Goal: Task Accomplishment & Management: Manage account settings

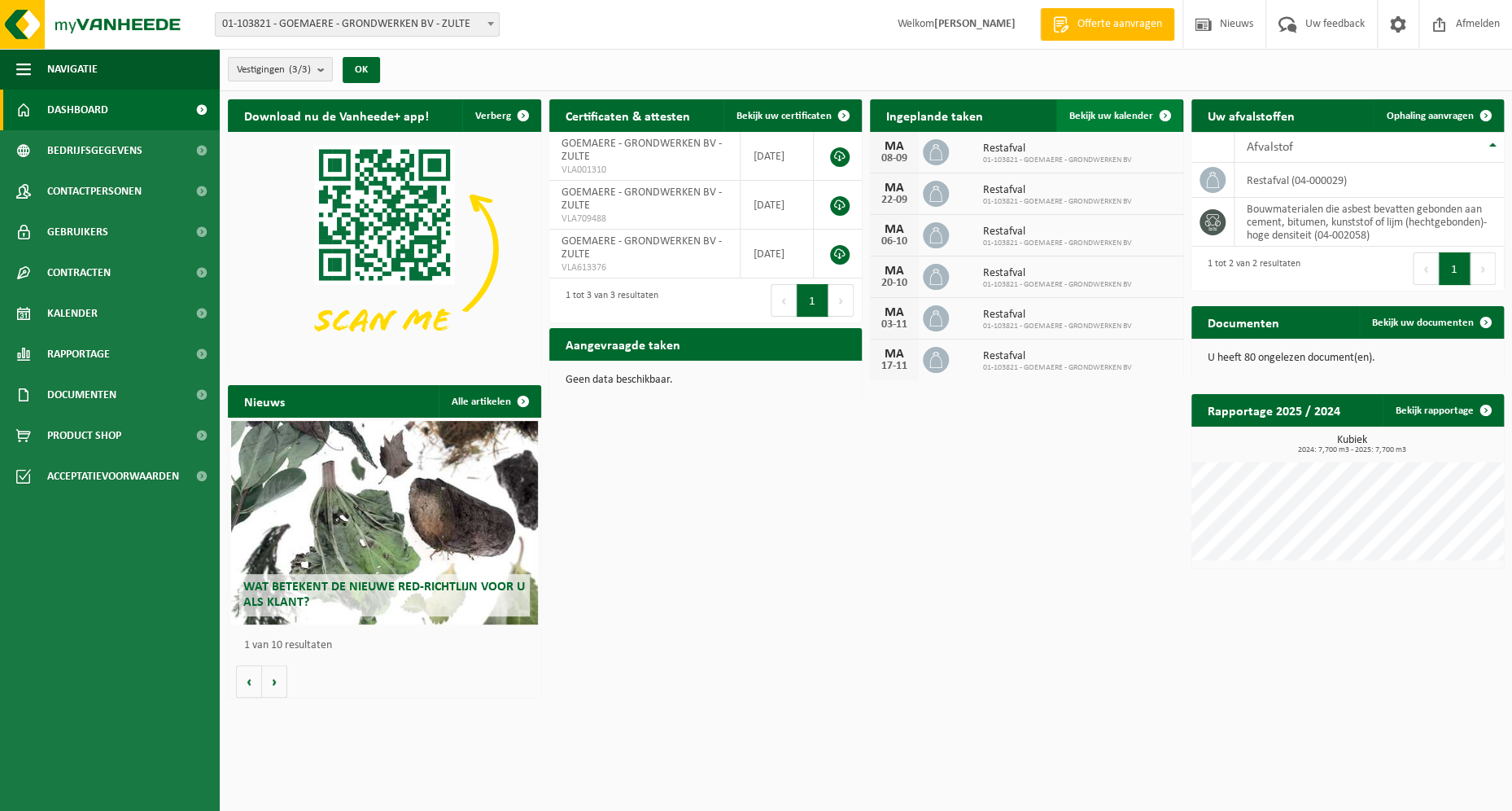
click at [1163, 112] on span at bounding box center [1165, 115] width 32 height 32
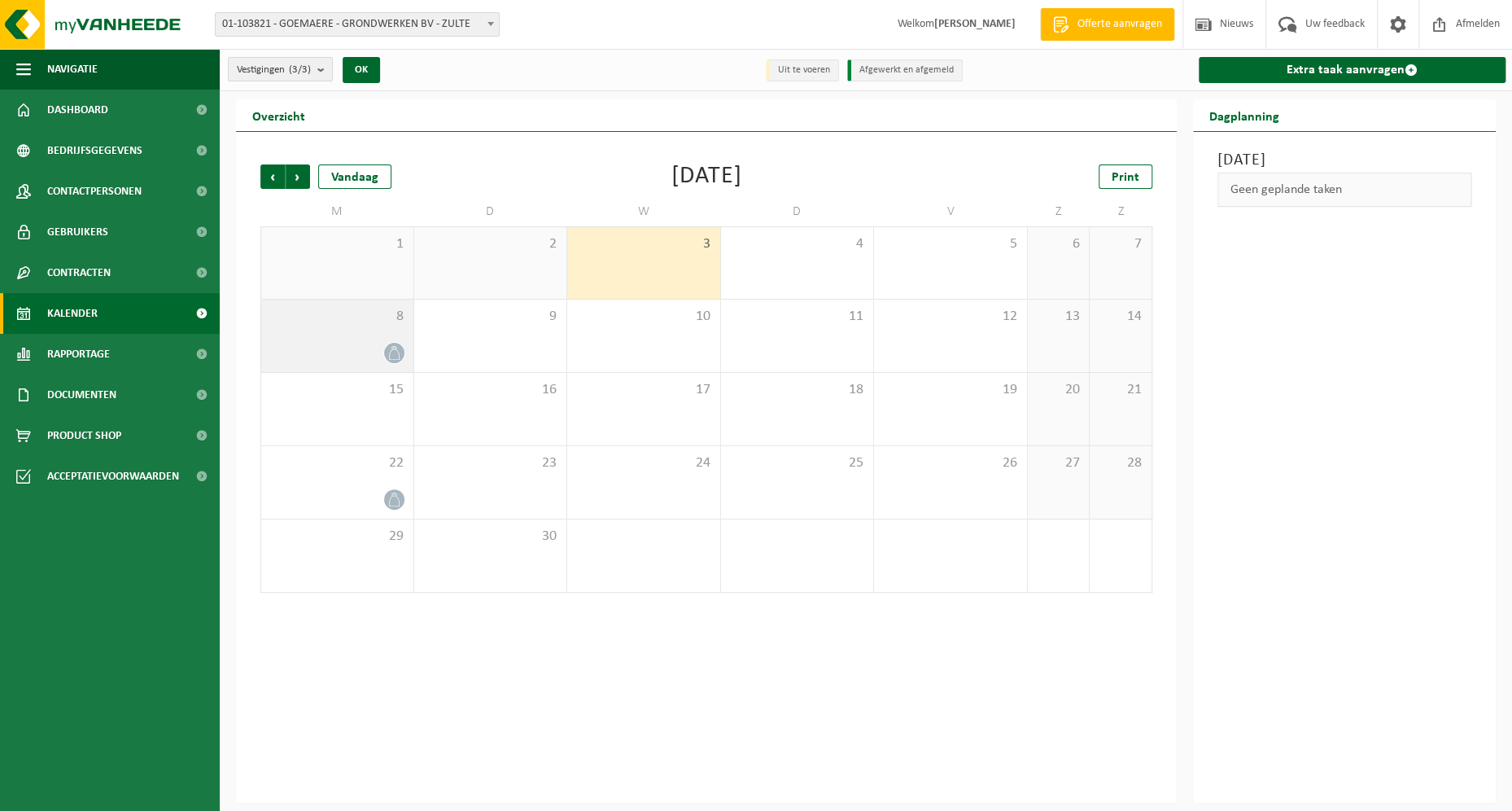
click at [383, 344] on div at bounding box center [338, 353] width 136 height 22
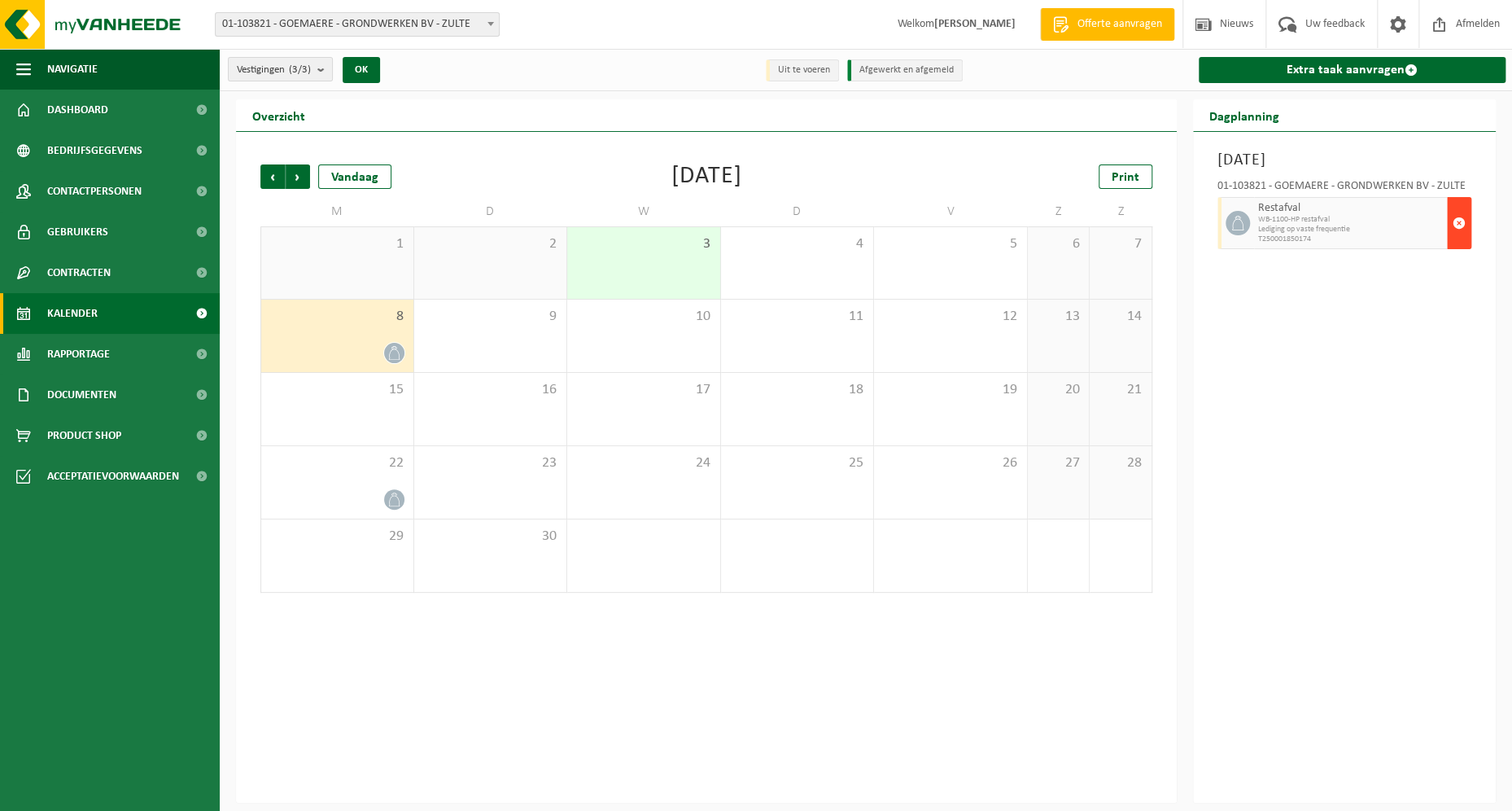
click at [1461, 214] on span "button" at bounding box center [1460, 223] width 13 height 32
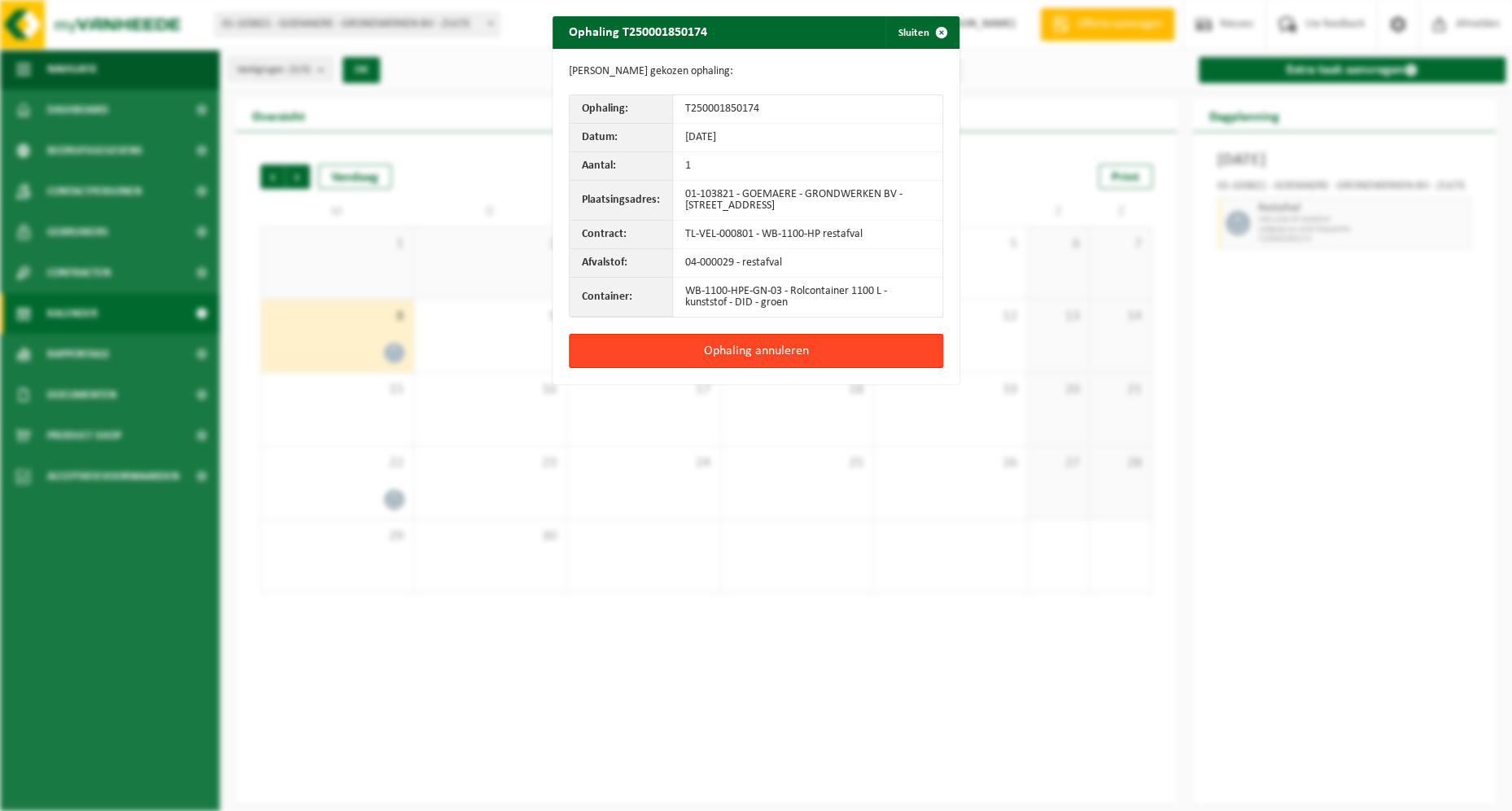
click at [799, 345] on button "Ophaling annuleren" at bounding box center [756, 350] width 374 height 34
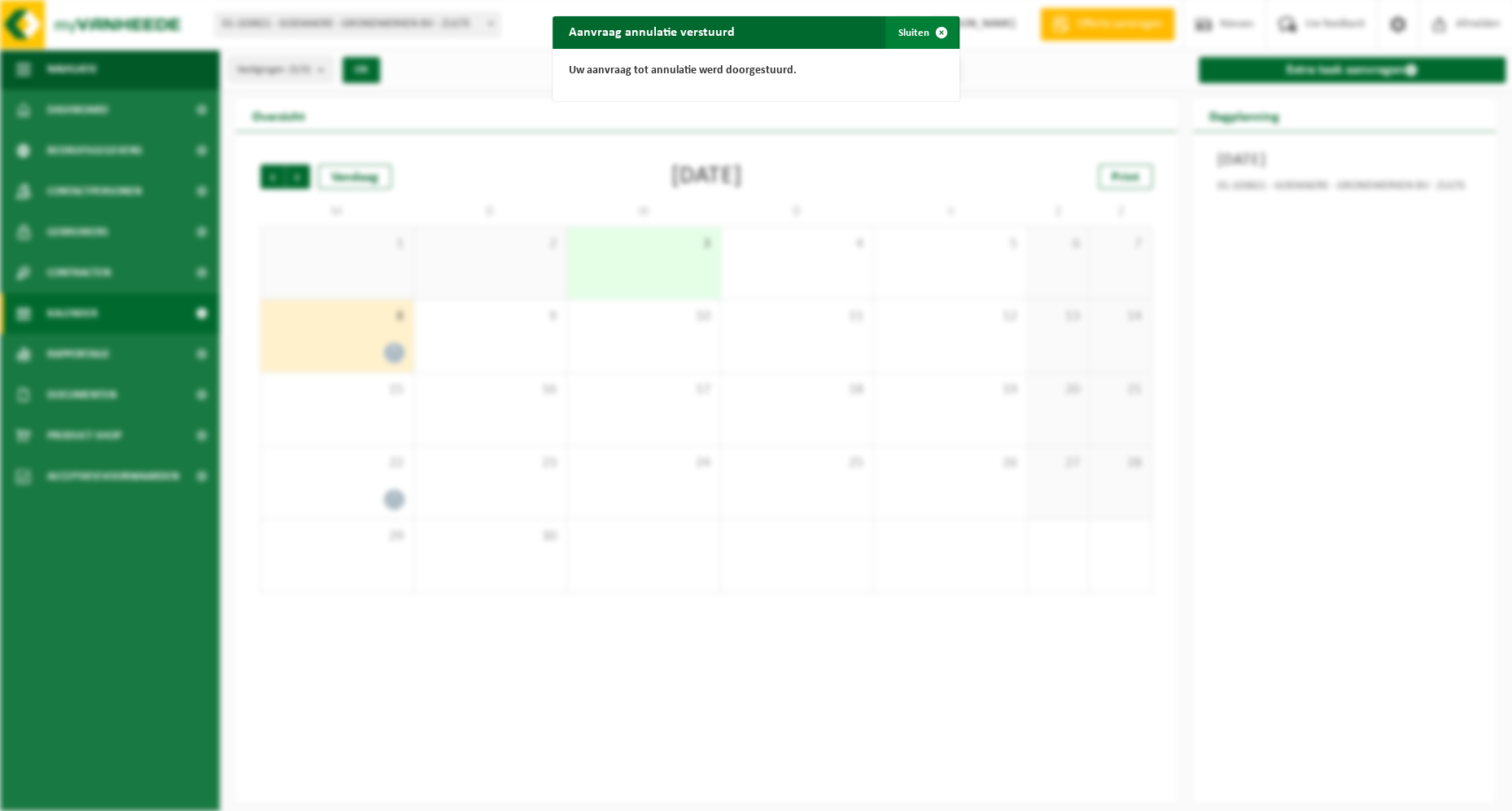
click at [936, 28] on span "button" at bounding box center [941, 32] width 32 height 32
